Goal: Task Accomplishment & Management: Manage account settings

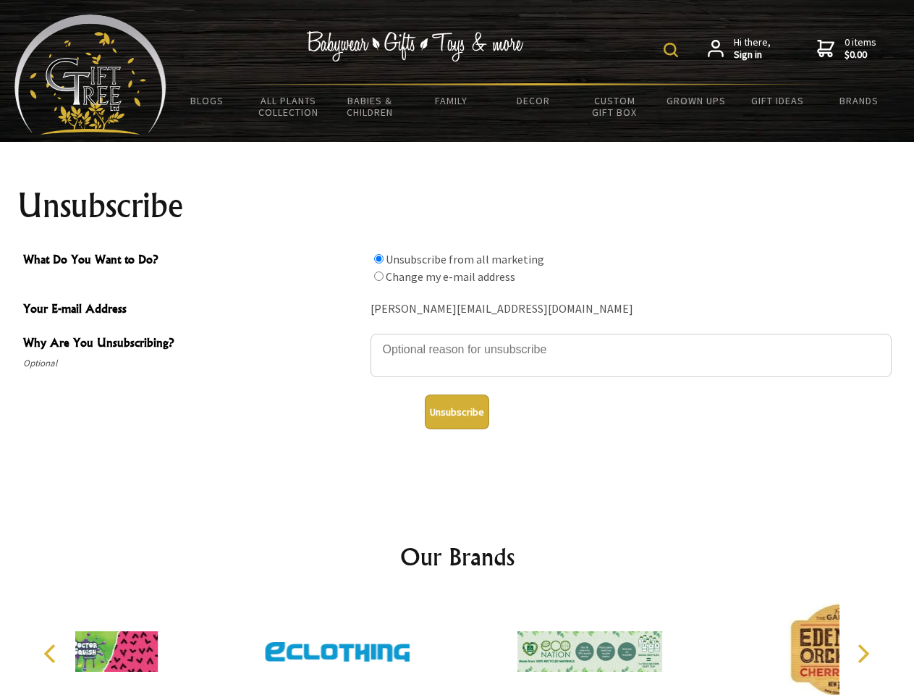
click at [673, 50] on img at bounding box center [671, 50] width 14 height 14
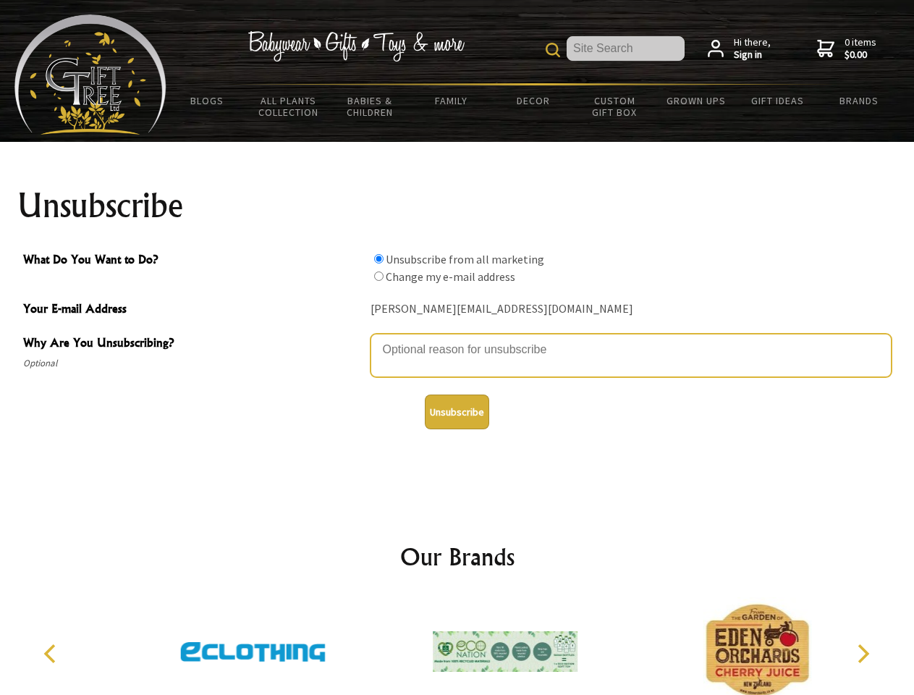
click at [458, 339] on textarea "Why Are You Unsubscribing?" at bounding box center [631, 355] width 521 height 43
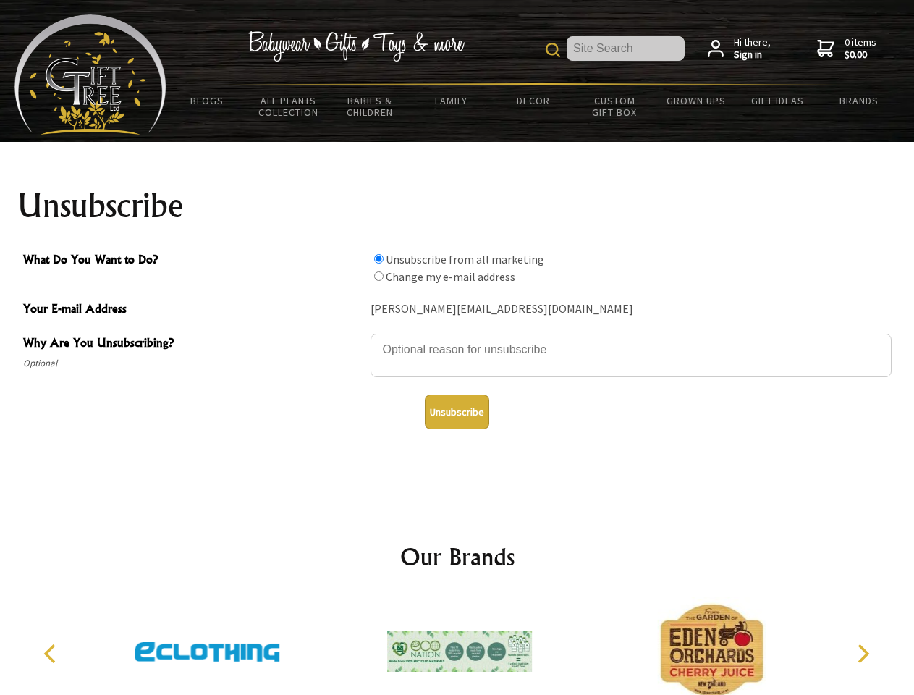
click at [379, 258] on input "What Do You Want to Do?" at bounding box center [378, 258] width 9 height 9
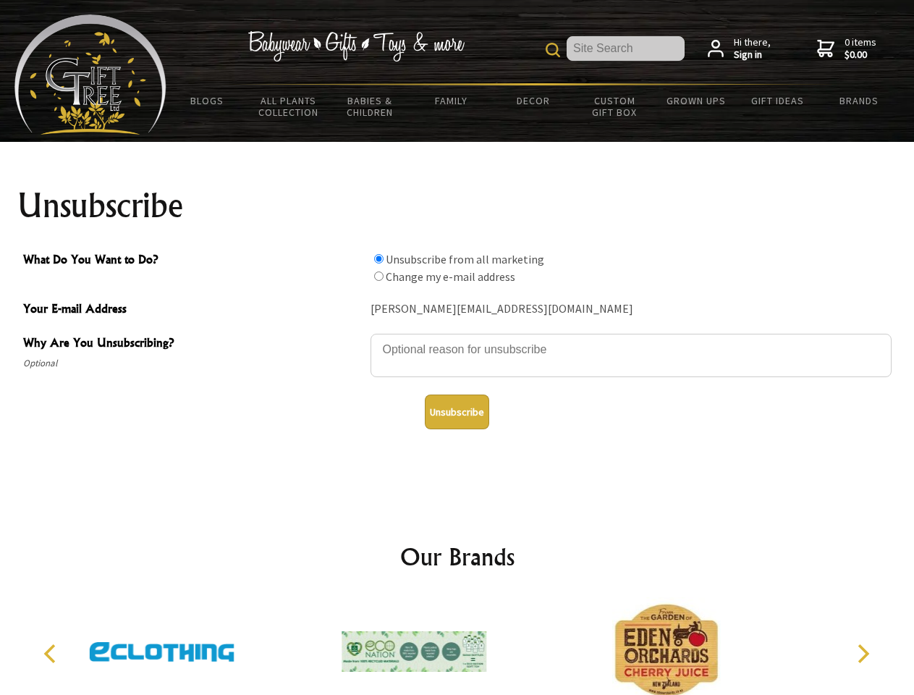
click at [379, 276] on input "What Do You Want to Do?" at bounding box center [378, 276] width 9 height 9
radio input "true"
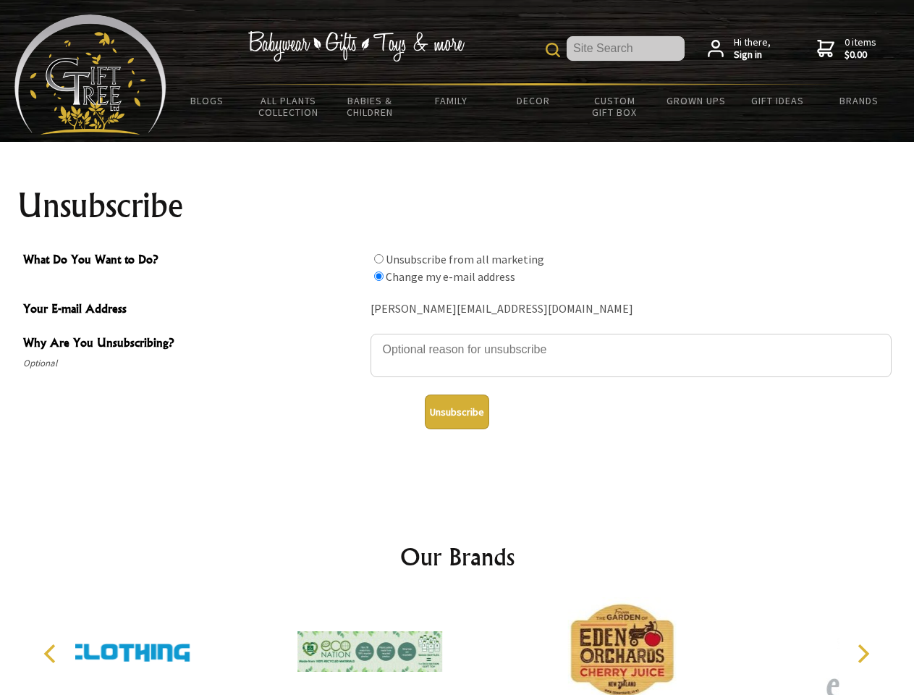
click at [457, 412] on button "Unsubscribe" at bounding box center [457, 412] width 64 height 35
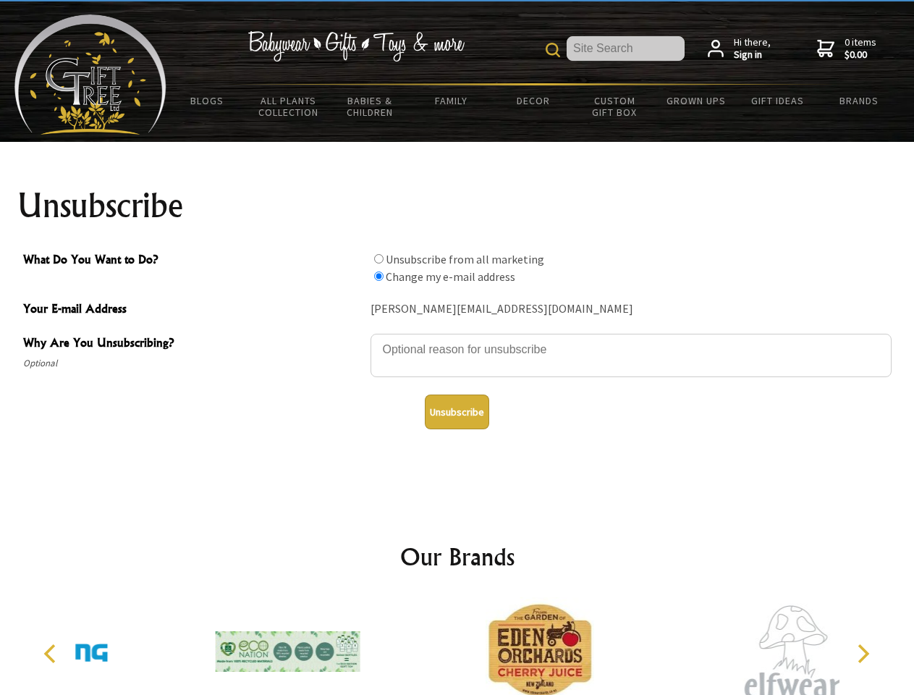
click at [458, 646] on div at bounding box center [540, 653] width 252 height 113
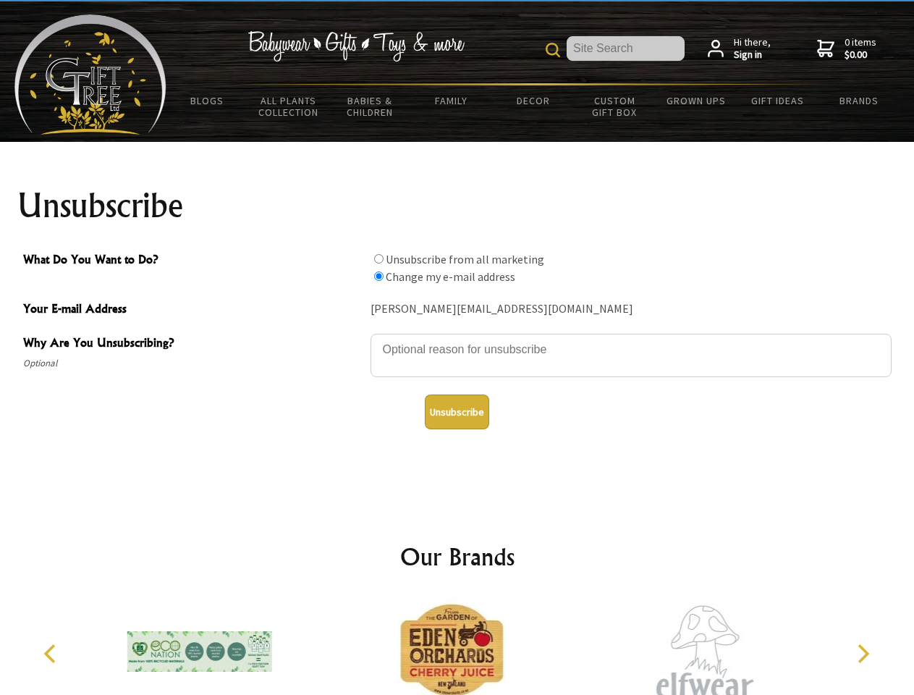
click at [52, 654] on icon "Previous" at bounding box center [51, 653] width 19 height 19
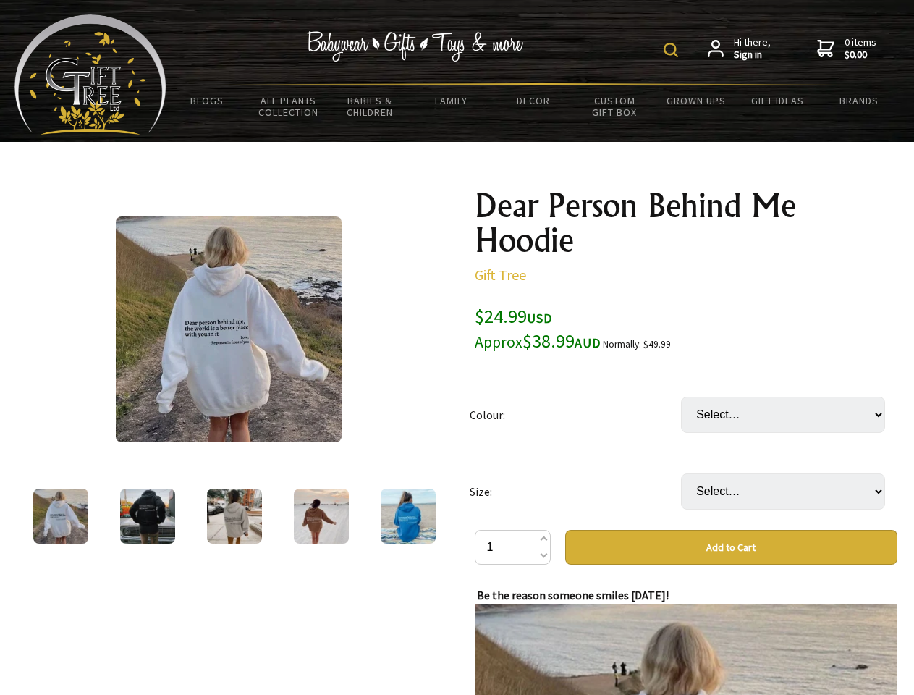
click at [673, 50] on img at bounding box center [671, 50] width 14 height 14
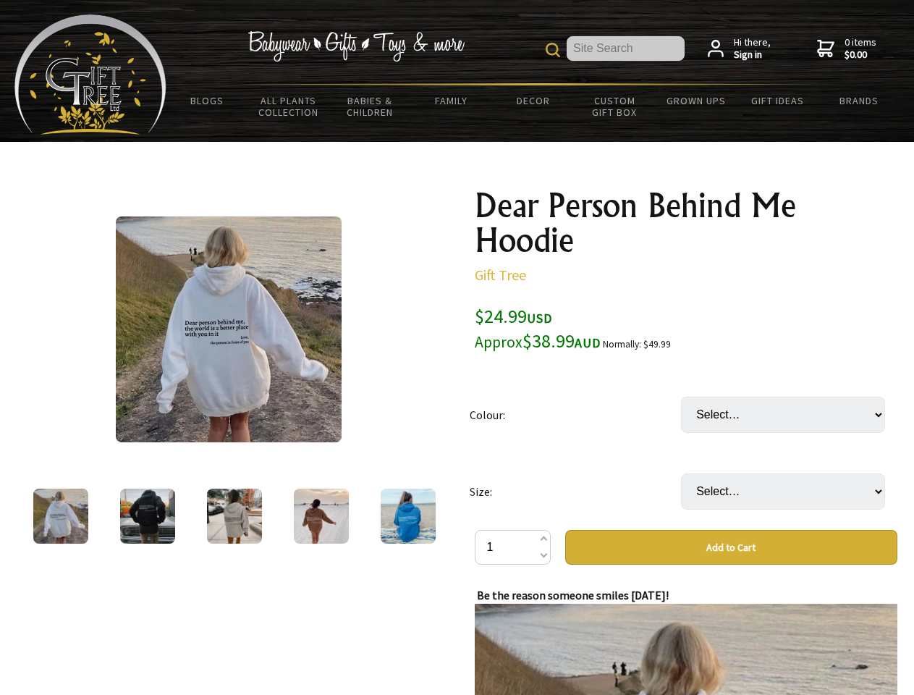
click at [229, 329] on img at bounding box center [229, 329] width 226 height 226
